Goal: Information Seeking & Learning: Understand process/instructions

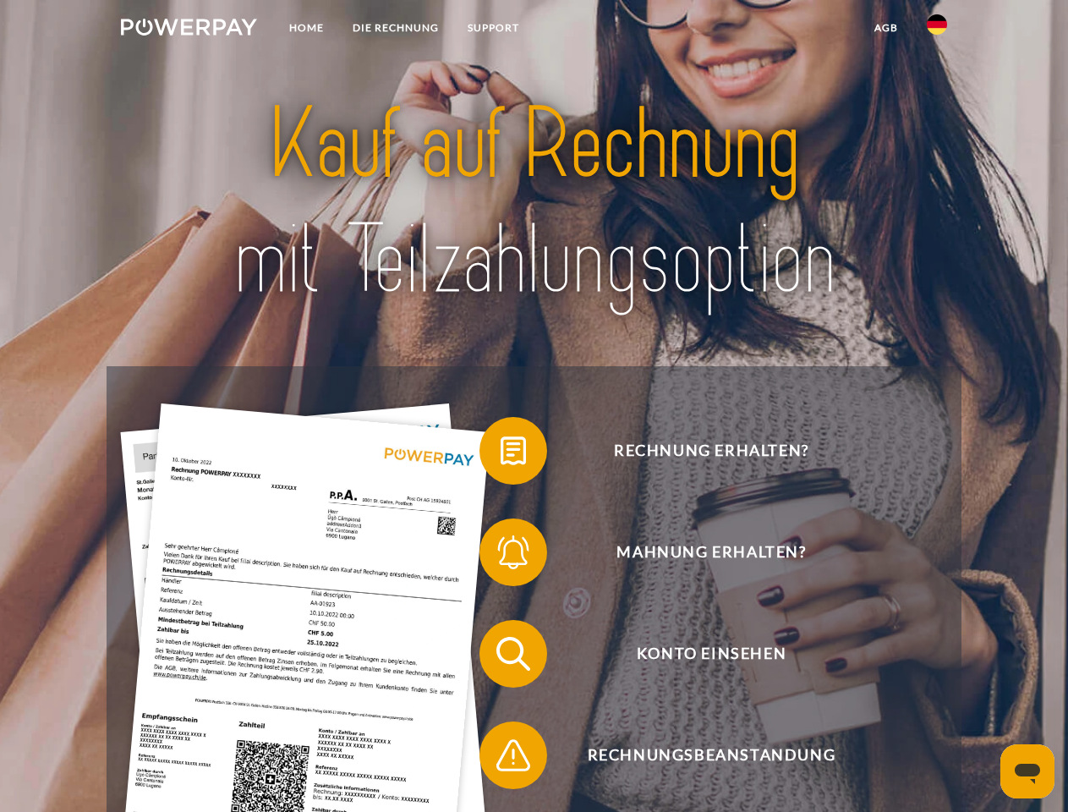
click at [189, 30] on img at bounding box center [189, 27] width 136 height 17
click at [937, 30] on img at bounding box center [937, 24] width 20 height 20
click at [886, 28] on link "agb" at bounding box center [886, 28] width 52 height 30
click at [501, 454] on span at bounding box center [488, 451] width 85 height 85
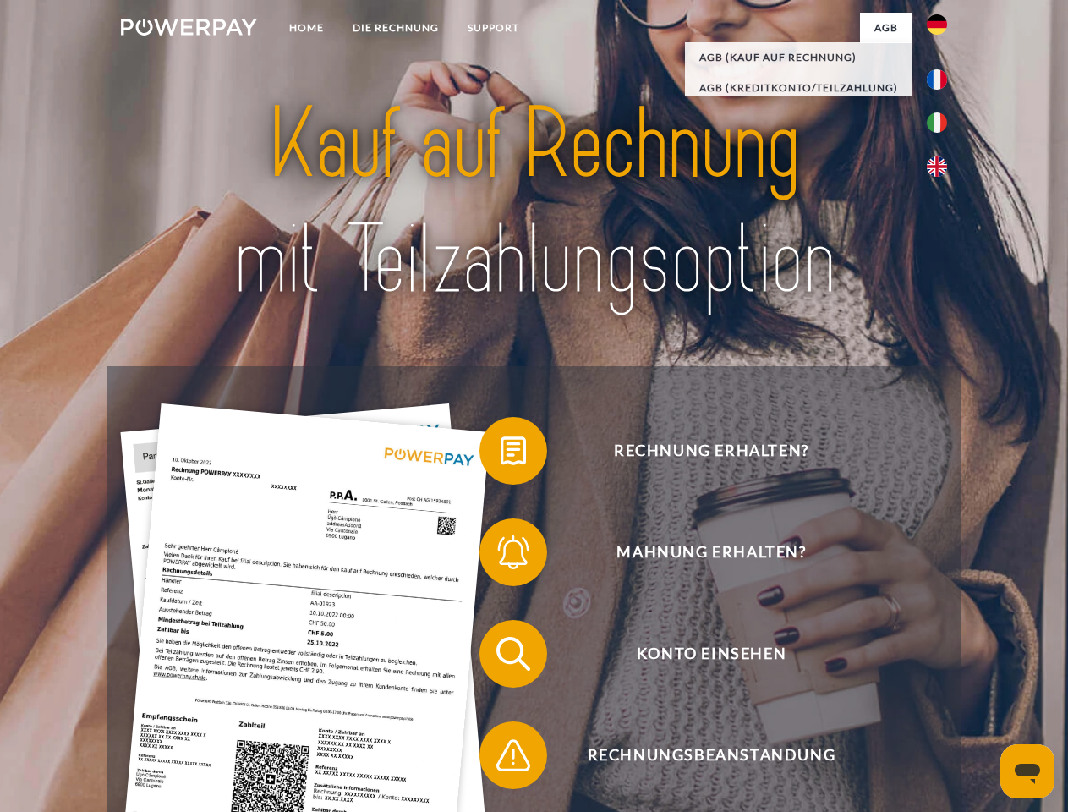
click at [501, 556] on span at bounding box center [488, 552] width 85 height 85
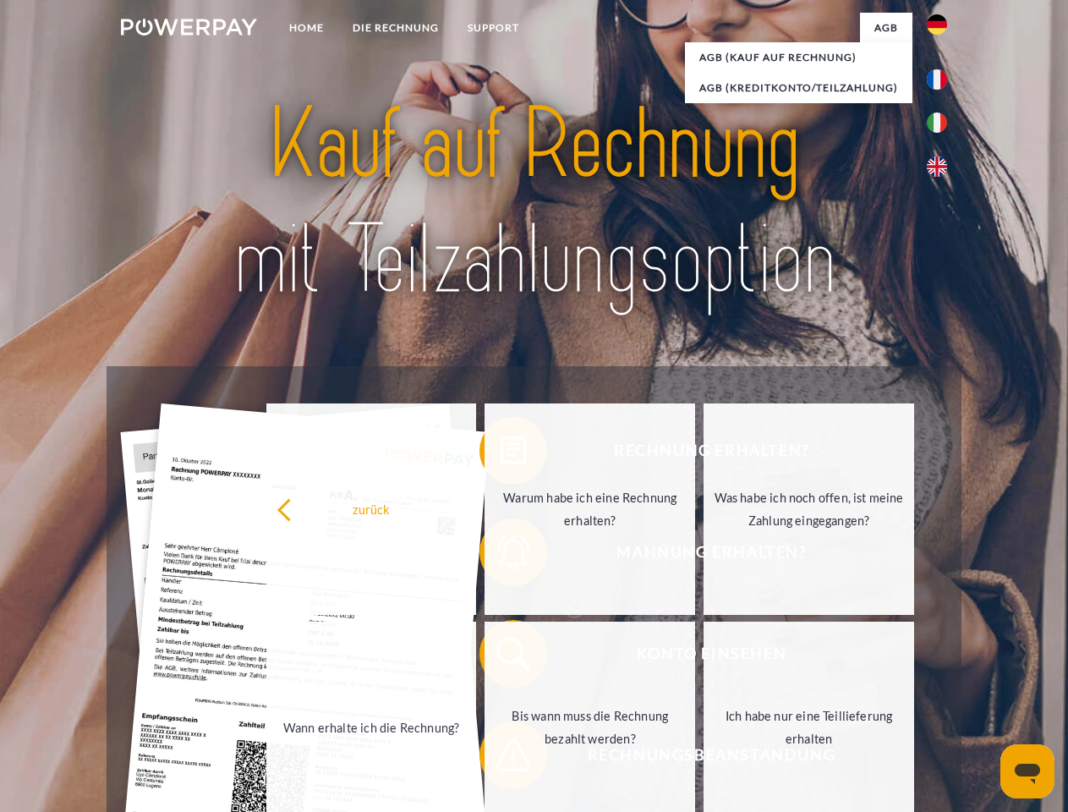
click at [501, 657] on link "Bis wann muss die Rechnung bezahlt werden?" at bounding box center [590, 727] width 211 height 211
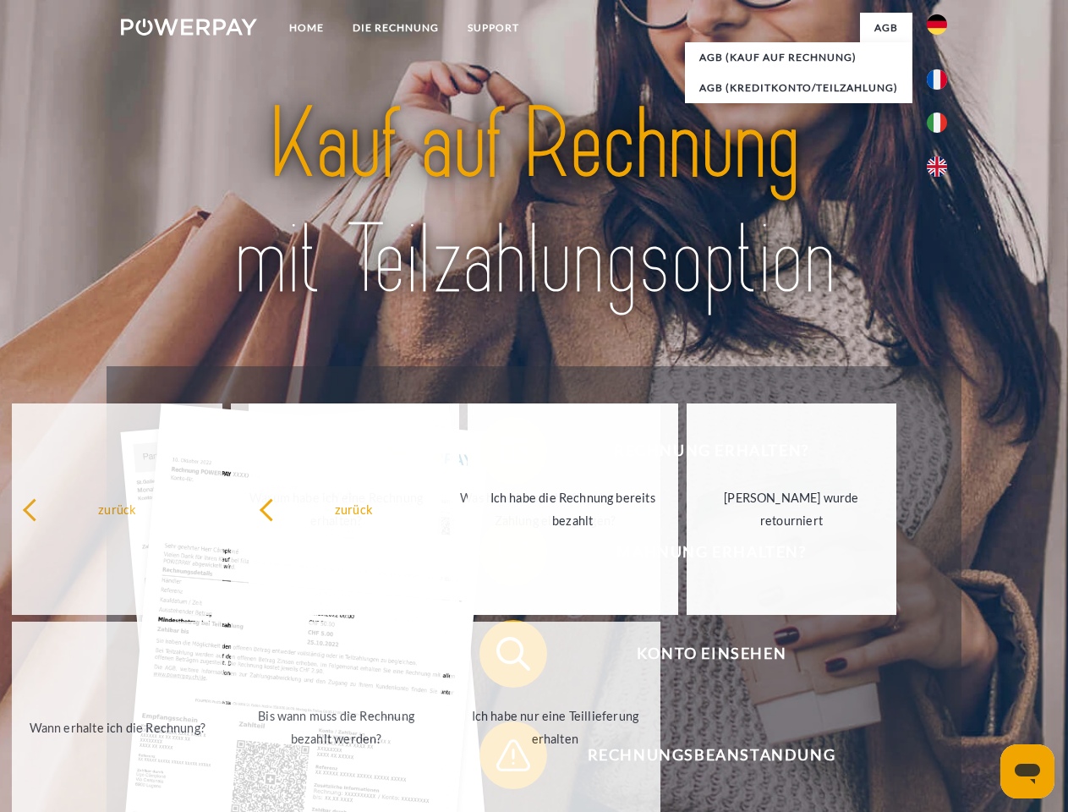
click at [501, 759] on span at bounding box center [488, 755] width 85 height 85
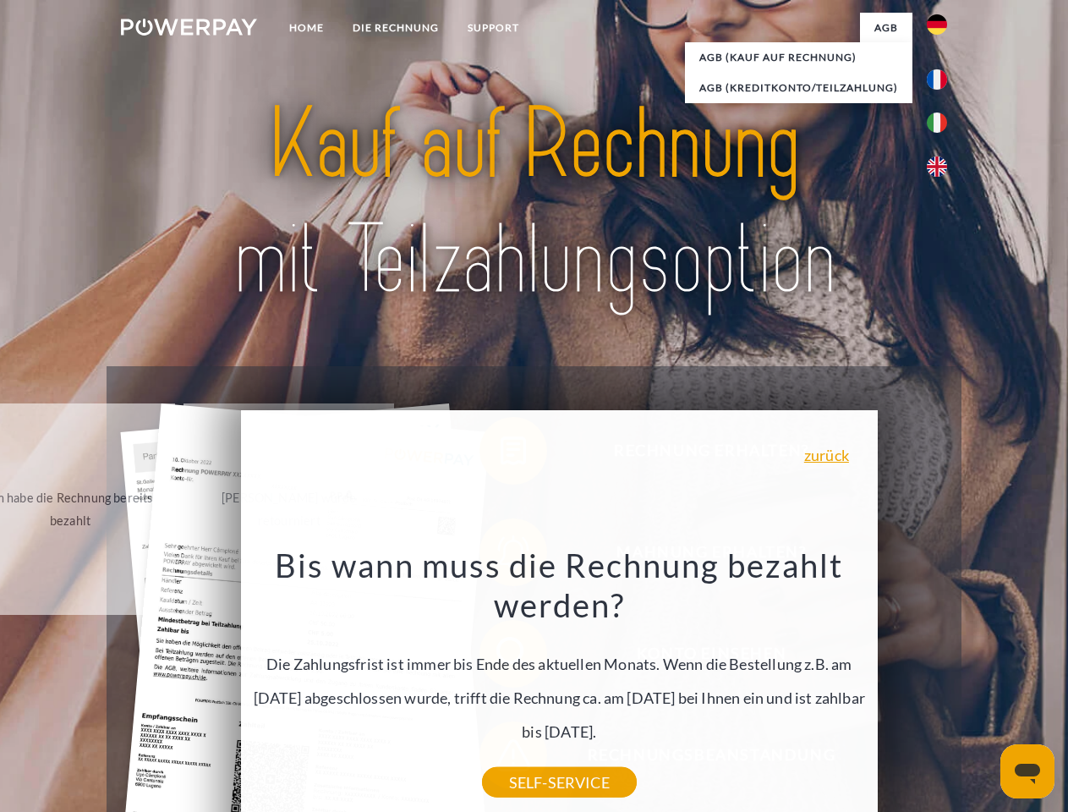
click at [1028, 771] on icon "Messaging-Fenster öffnen" at bounding box center [1027, 774] width 25 height 20
